Goal: Transaction & Acquisition: Purchase product/service

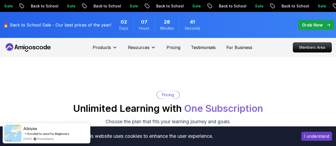
click at [306, 24] on p "Grab Now" at bounding box center [312, 25] width 21 height 6
click at [169, 47] on p "Pricing" at bounding box center [173, 47] width 14 height 6
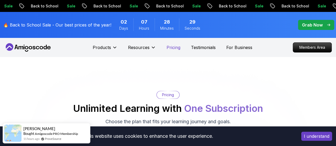
click at [169, 47] on p "Pricing" at bounding box center [173, 47] width 14 height 6
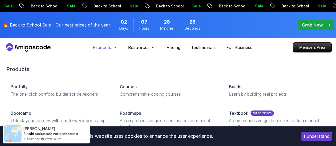
click at [106, 47] on p "Products" at bounding box center [102, 47] width 18 height 6
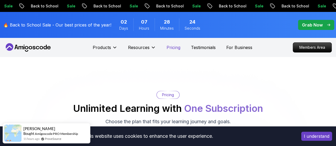
click at [171, 47] on p "Pricing" at bounding box center [173, 47] width 14 height 6
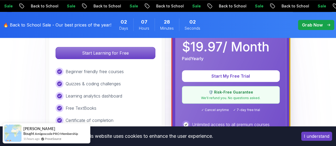
scroll to position [180, 0]
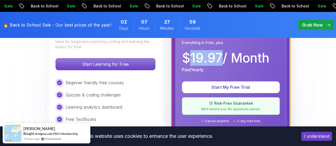
drag, startPoint x: 222, startPoint y: 57, endPoint x: 190, endPoint y: 56, distance: 31.6
click at [190, 56] on p "$ 19.97 / Month" at bounding box center [225, 58] width 87 height 13
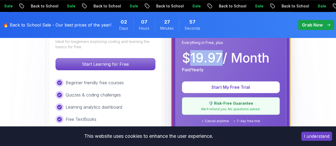
copy p "19.97"
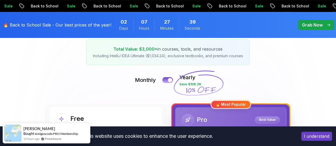
scroll to position [0, 0]
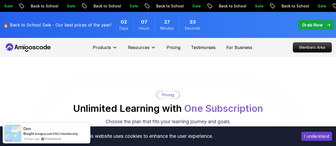
click at [25, 48] on icon at bounding box center [26, 47] width 3 height 3
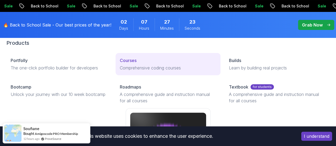
scroll to position [27, 0]
click at [120, 63] on p "Courses" at bounding box center [128, 60] width 17 height 6
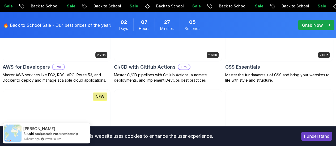
scroll to position [493, 0]
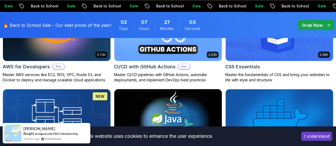
click at [205, 88] on img at bounding box center [167, 119] width 113 height 63
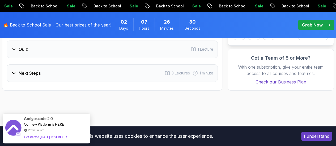
scroll to position [1033, 0]
click at [16, 64] on div "Next Steps 3 Lectures 1 minute" at bounding box center [112, 73] width 211 height 18
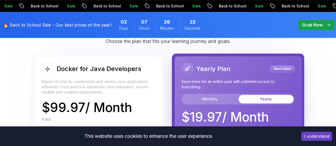
scroll to position [1143, 0]
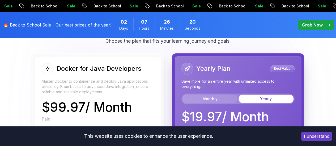
click at [199, 95] on button "Monthly" at bounding box center [209, 99] width 55 height 8
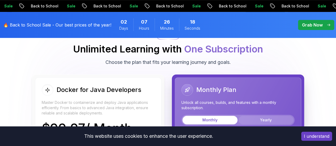
scroll to position [1121, 0]
click at [259, 116] on button "Yearly" at bounding box center [265, 120] width 55 height 8
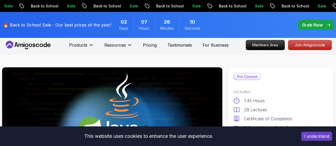
scroll to position [0, 0]
